Goal: Transaction & Acquisition: Purchase product/service

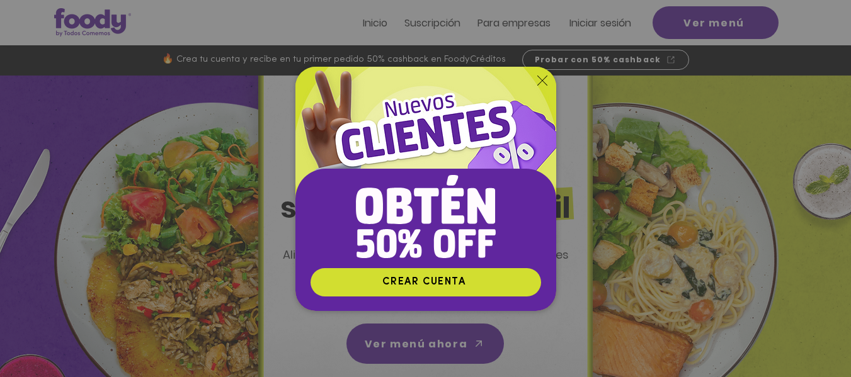
click at [543, 79] on icon "Volver al sitio" at bounding box center [542, 81] width 10 height 10
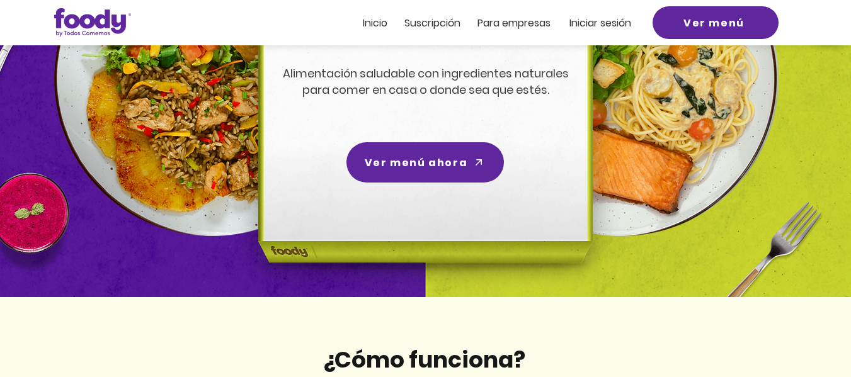
scroll to position [232, 0]
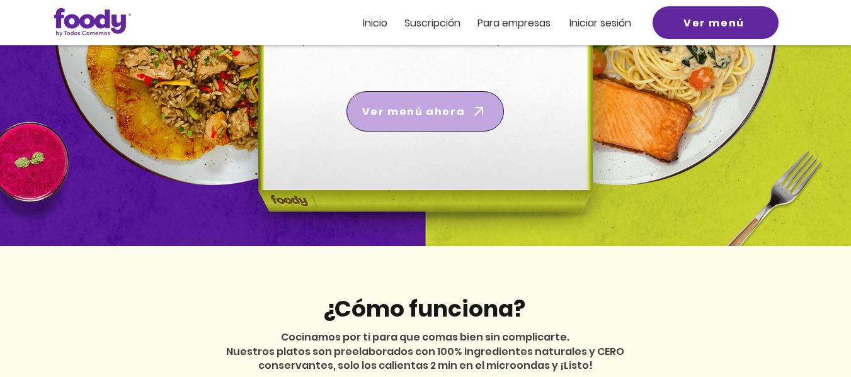
click at [410, 110] on span "Ver menú ahora" at bounding box center [413, 112] width 103 height 16
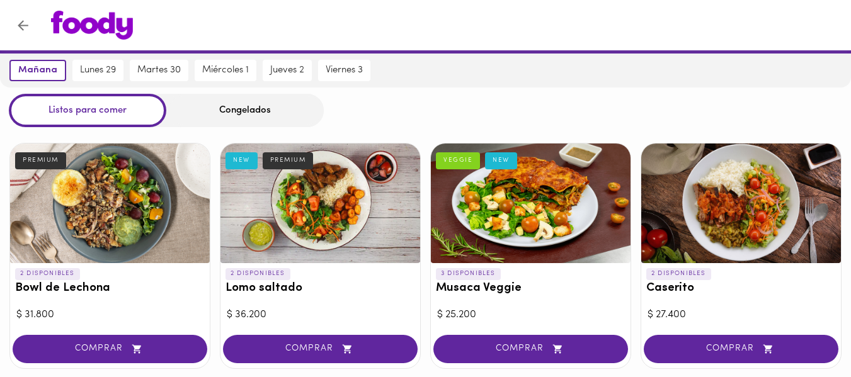
scroll to position [17, 0]
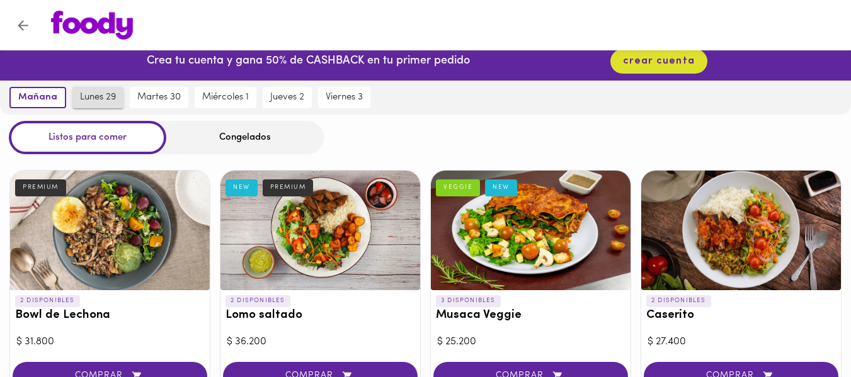
click at [101, 97] on span "lunes 29" at bounding box center [98, 97] width 36 height 11
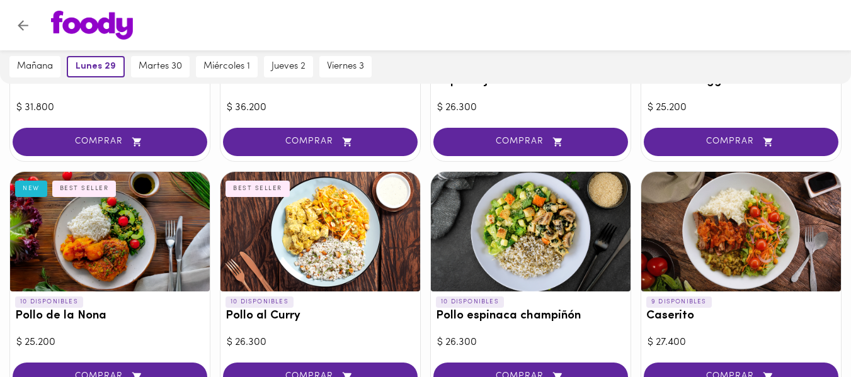
scroll to position [0, 0]
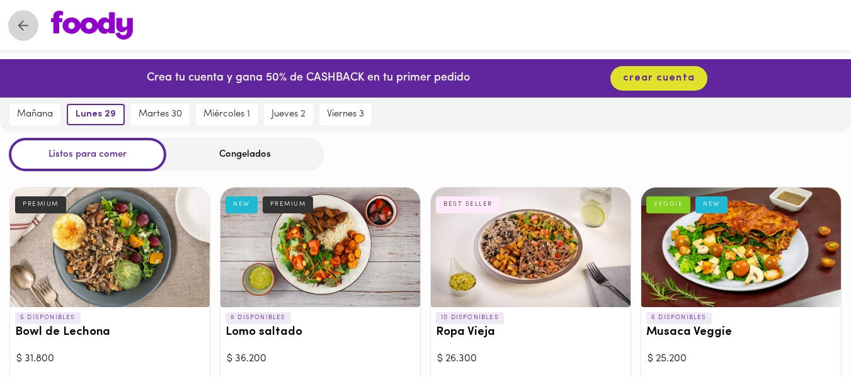
click at [24, 25] on icon "Volver" at bounding box center [23, 25] width 11 height 11
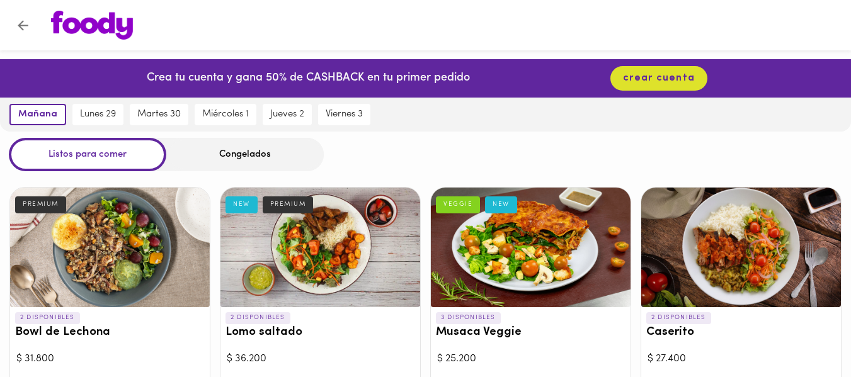
drag, startPoint x: 859, startPoint y: 42, endPoint x: 724, endPoint y: 33, distance: 135.0
click at [724, 33] on div at bounding box center [436, 25] width 797 height 29
click at [234, 166] on div "Congelados" at bounding box center [244, 154] width 157 height 33
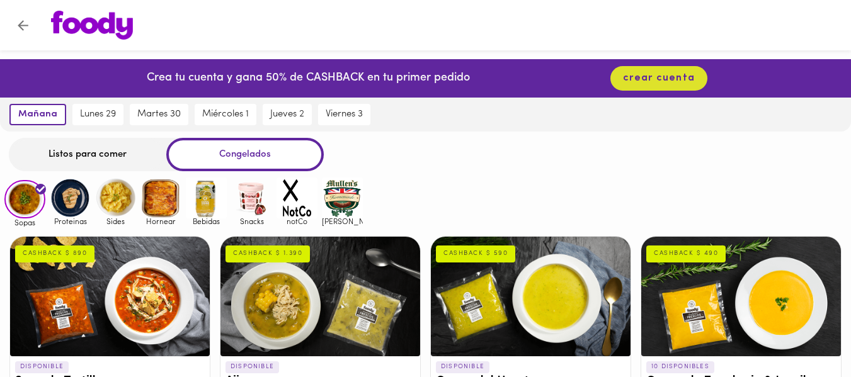
click at [231, 158] on div "Congelados" at bounding box center [244, 154] width 157 height 33
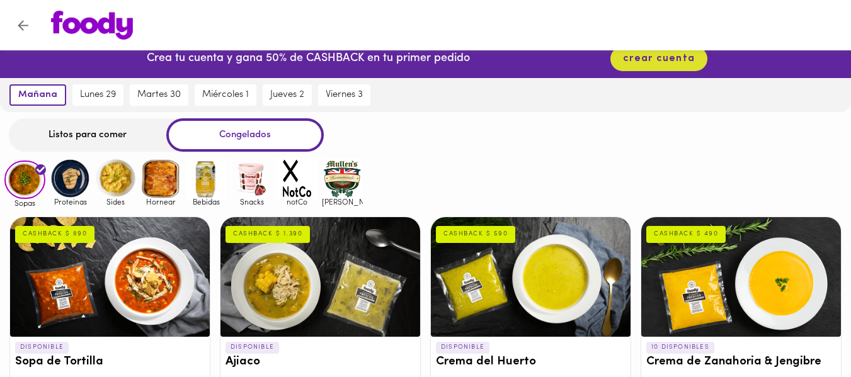
scroll to position [18, 0]
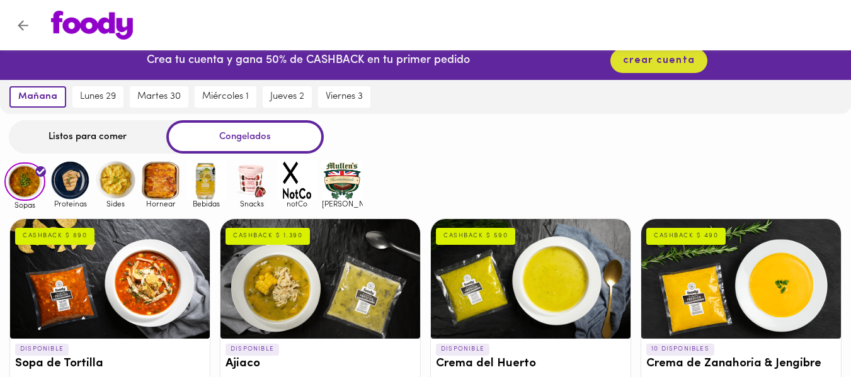
click at [72, 185] on img at bounding box center [70, 180] width 41 height 41
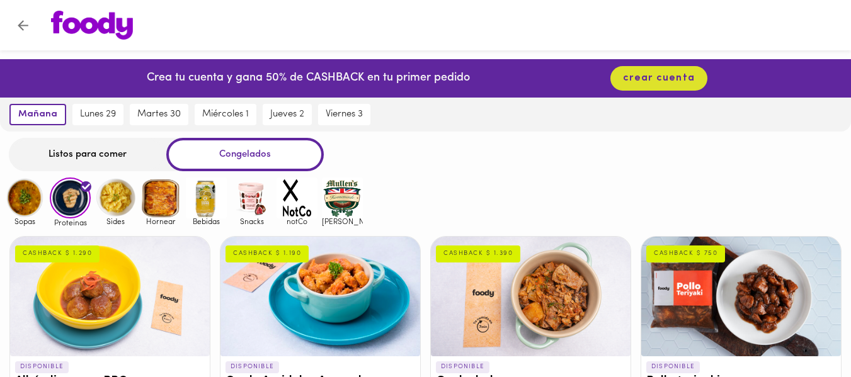
click at [158, 208] on img at bounding box center [160, 198] width 41 height 41
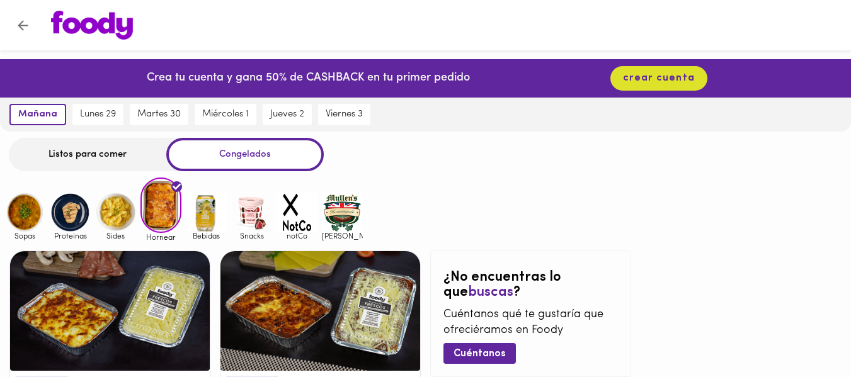
click at [254, 223] on img at bounding box center [251, 212] width 41 height 41
